Goal: Task Accomplishment & Management: Complete application form

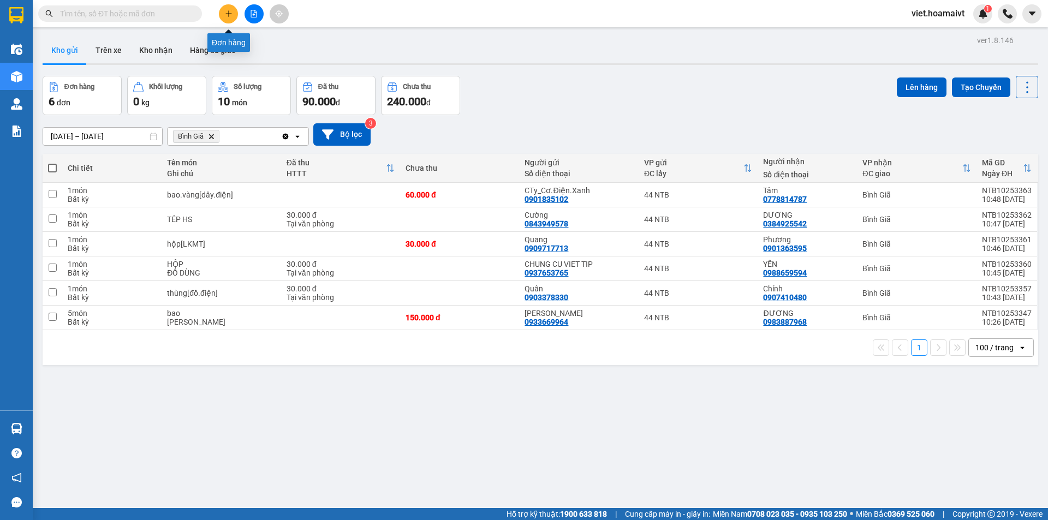
click at [225, 14] on icon "plus" at bounding box center [229, 14] width 8 height 8
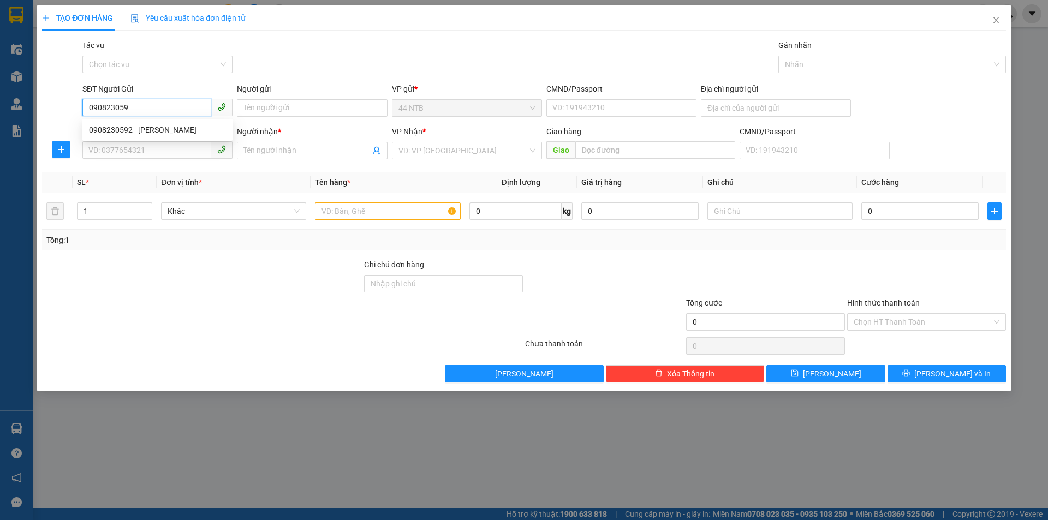
type input "0908230592"
click at [165, 131] on div "0908230592 - [PERSON_NAME]" at bounding box center [157, 130] width 137 height 12
type input "PHƯƠNG ANH"
type input "193 [PERSON_NAME]"
type input "0933350345"
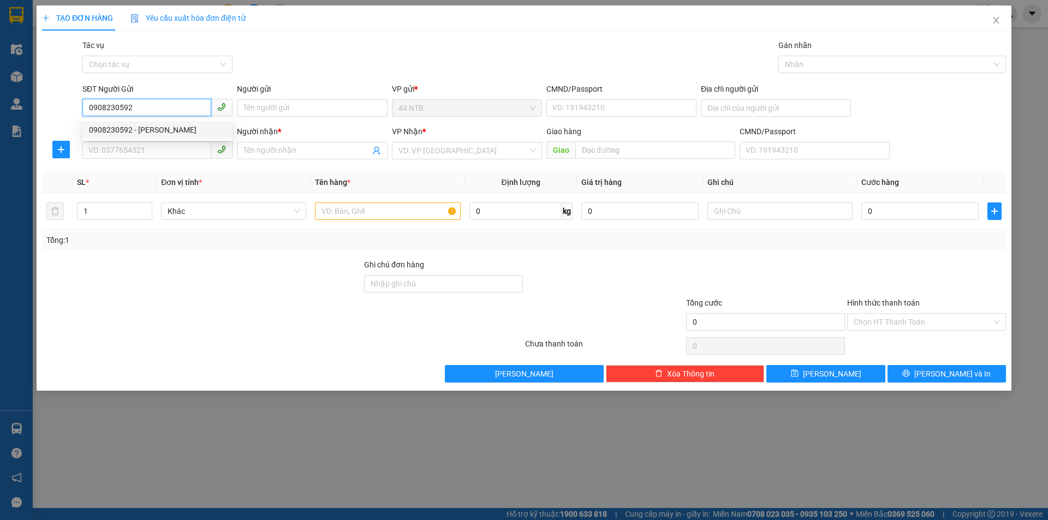
type input "THỦY"
type input "[PERSON_NAME]"
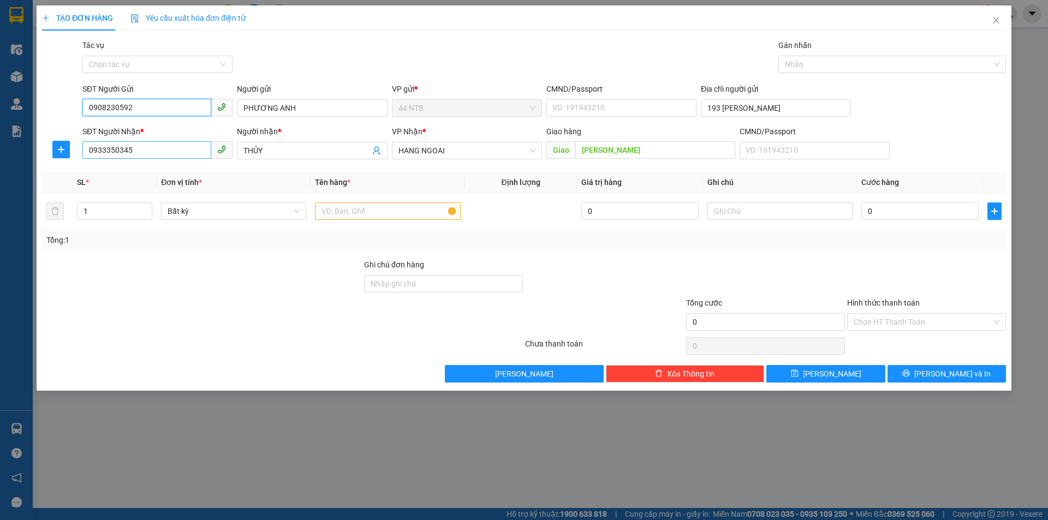
type input "0908230592"
drag, startPoint x: 165, startPoint y: 156, endPoint x: 65, endPoint y: 155, distance: 100.4
click at [65, 155] on div "SĐT Người Nhận * 0933350345 Người nhận * THỦY VP Nhận * HANG NGOAI Giao hàng Gi…" at bounding box center [524, 145] width 966 height 38
type input "0937058294"
click at [130, 169] on div "0937058294 - đạt" at bounding box center [157, 172] width 137 height 12
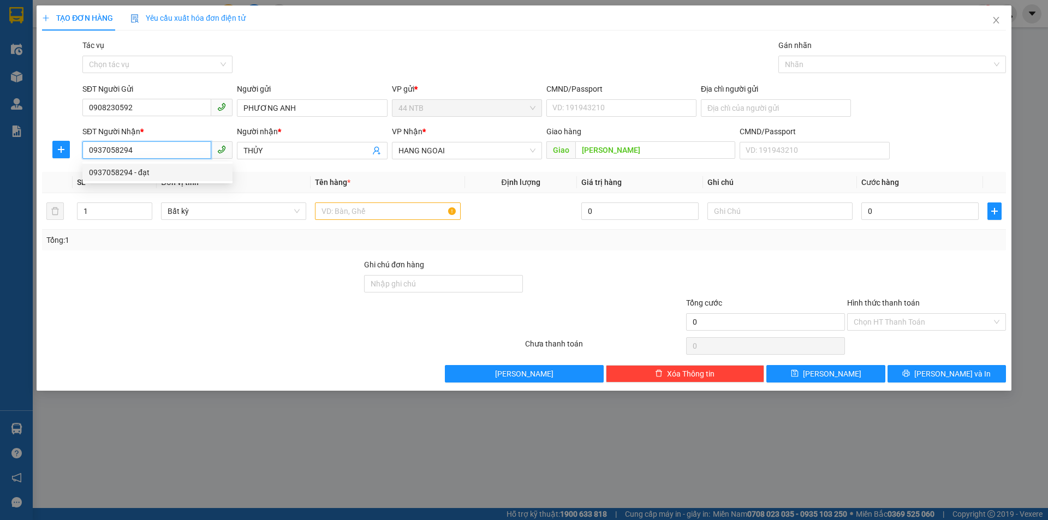
type input "đạt"
type input "0937058294"
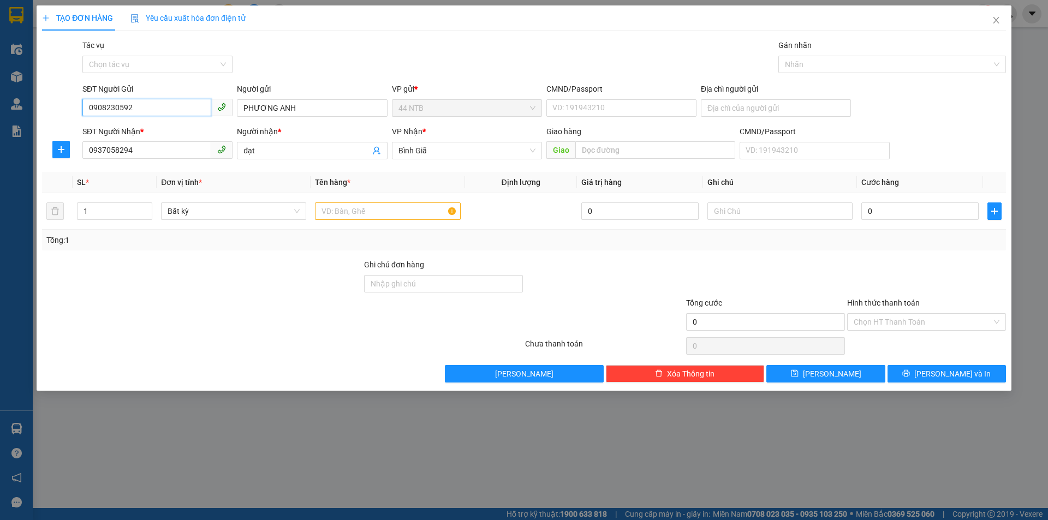
click at [154, 106] on input "0908230592" at bounding box center [146, 107] width 129 height 17
type input "0908230592"
click at [156, 131] on div "0908230592 - [PERSON_NAME]" at bounding box center [157, 130] width 137 height 12
type input "193 [PERSON_NAME]"
click at [383, 214] on input "text" at bounding box center [387, 210] width 145 height 17
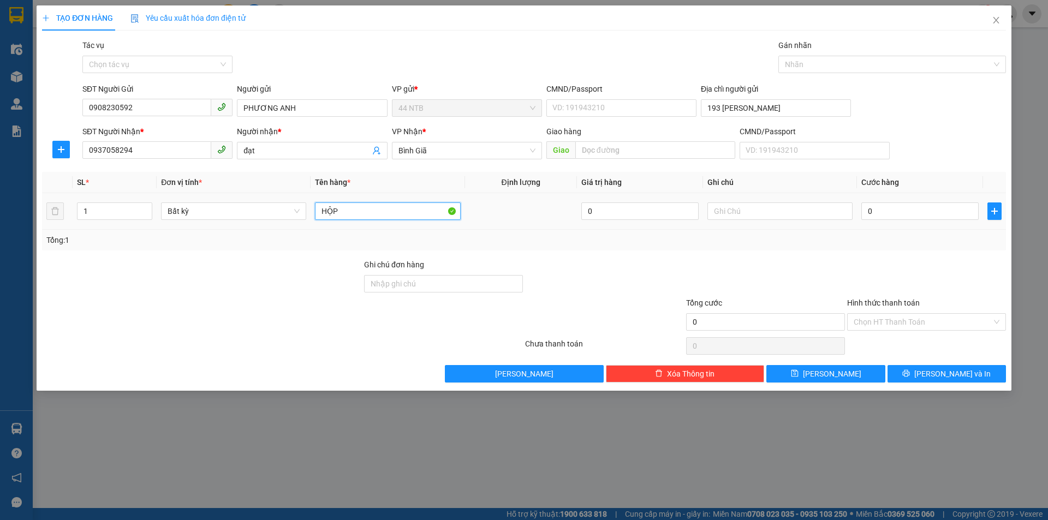
type input "HỘP"
click at [744, 220] on div at bounding box center [779, 211] width 145 height 22
click at [744, 218] on input "text" at bounding box center [779, 210] width 145 height 17
click at [441, 144] on span "Bình Giã" at bounding box center [466, 150] width 137 height 16
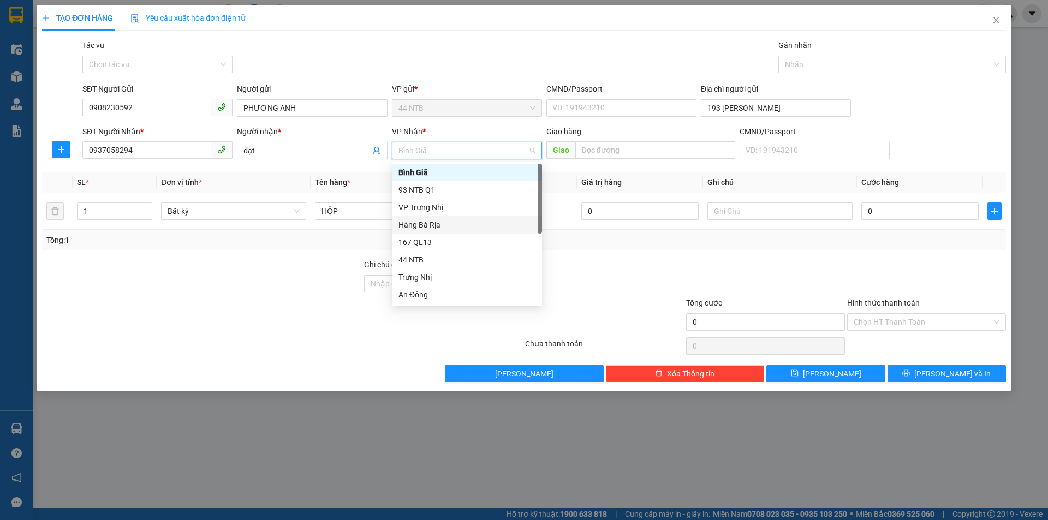
click at [440, 223] on div "Hàng Bà Rịa" at bounding box center [466, 225] width 137 height 12
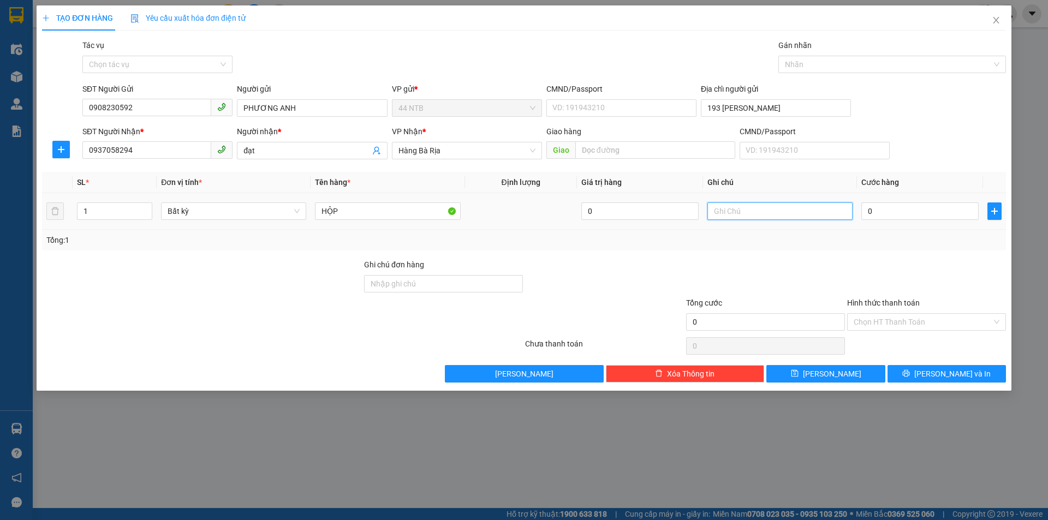
click at [744, 214] on input "text" at bounding box center [779, 210] width 145 height 17
type input "D"
type input "ĐỀN PIN"
click at [888, 213] on input "0" at bounding box center [919, 210] width 117 height 17
type input "3"
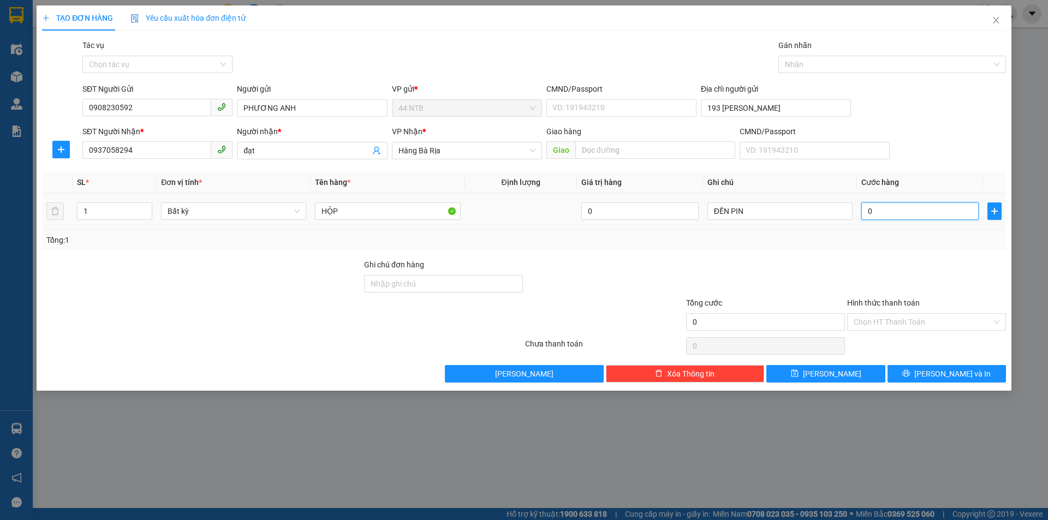
type input "3"
type input "30"
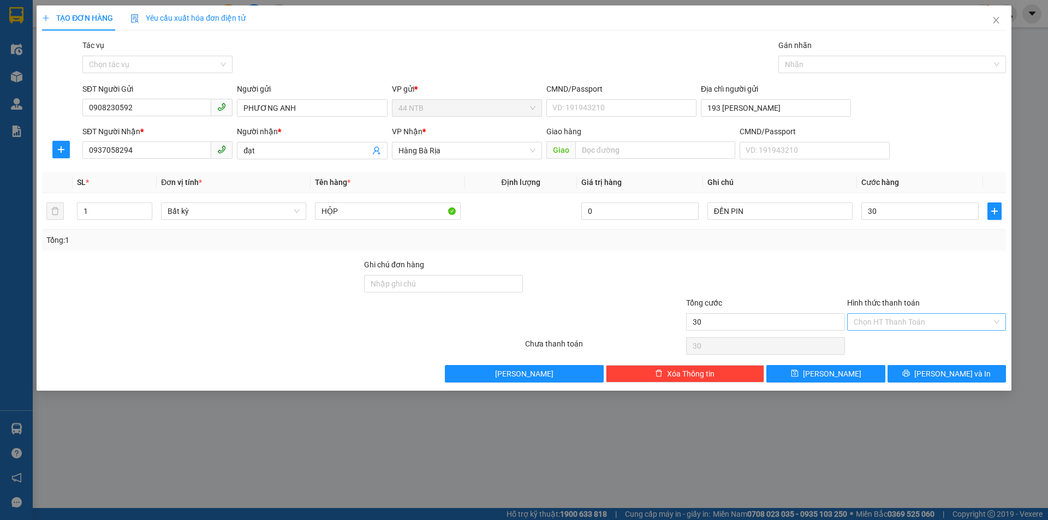
type input "30.000"
click at [899, 321] on input "Hình thức thanh toán" at bounding box center [922, 322] width 138 height 16
drag, startPoint x: 904, startPoint y: 338, endPoint x: 921, endPoint y: 361, distance: 28.0
click at [905, 339] on div "Tại văn phòng" at bounding box center [926, 344] width 146 height 12
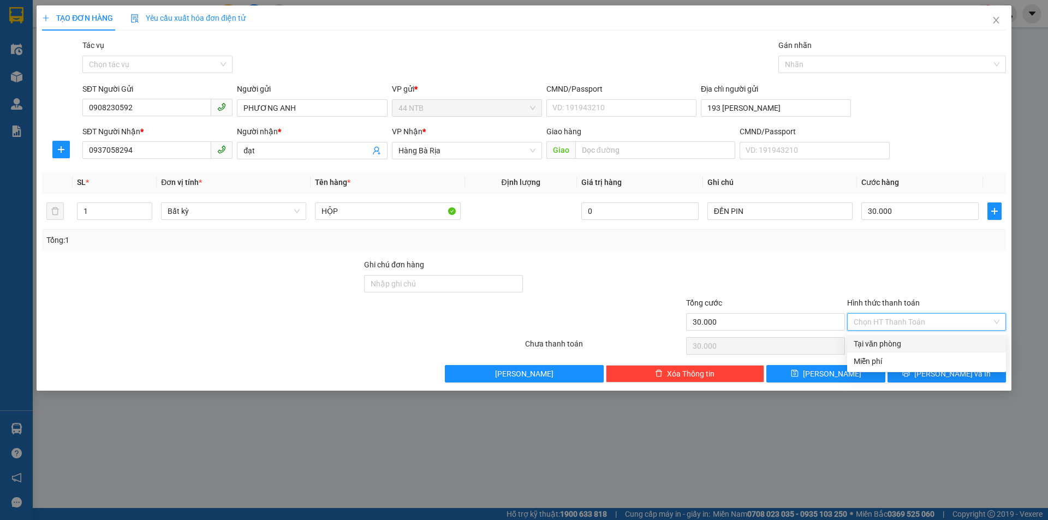
type input "0"
click at [910, 372] on icon "printer" at bounding box center [906, 373] width 7 height 7
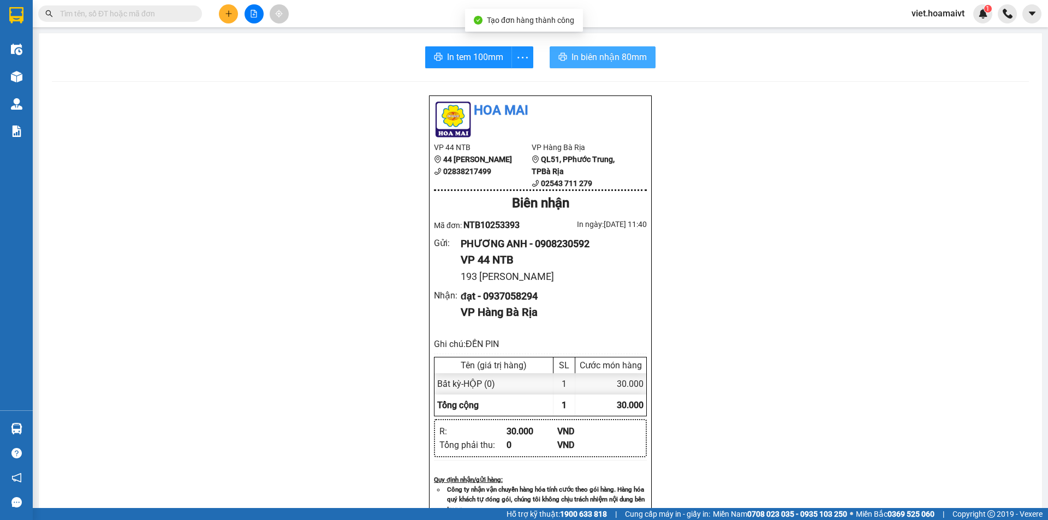
click at [608, 58] on span "In biên nhận 80mm" at bounding box center [608, 57] width 75 height 14
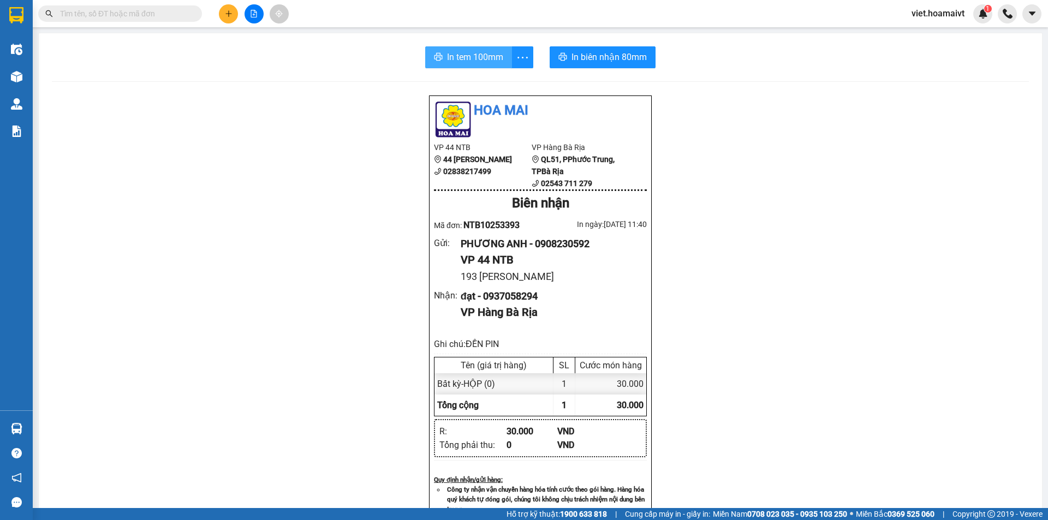
click at [441, 57] on button "In tem 100mm" at bounding box center [468, 57] width 87 height 22
